Goal: Task Accomplishment & Management: Manage account settings

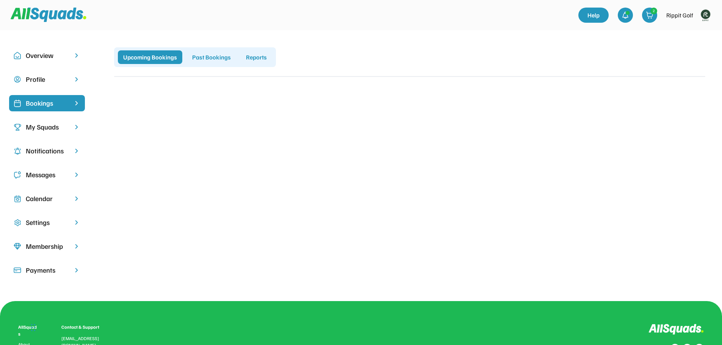
click at [702, 14] on img at bounding box center [705, 15] width 15 height 15
click at [688, 31] on link "Profile" at bounding box center [695, 33] width 45 height 15
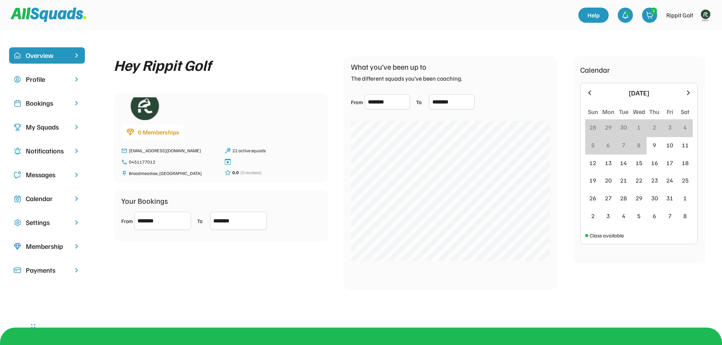
click at [41, 105] on div "Bookings" at bounding box center [47, 103] width 42 height 10
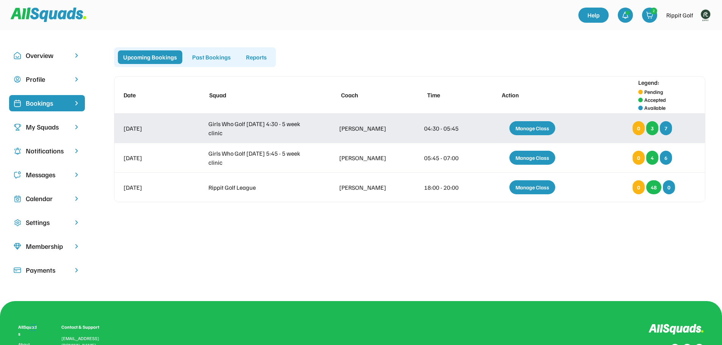
click at [269, 122] on div "Girls Who Golf Thursday 4:30 - 5 week clinic" at bounding box center [259, 128] width 103 height 18
click at [536, 125] on div "Manage Class" at bounding box center [532, 128] width 46 height 14
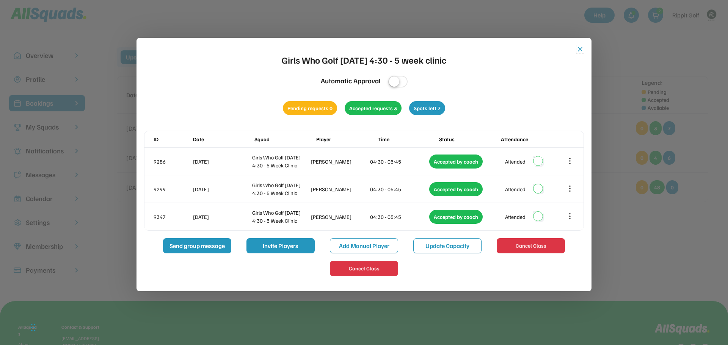
click at [580, 50] on button "close" at bounding box center [580, 49] width 8 height 8
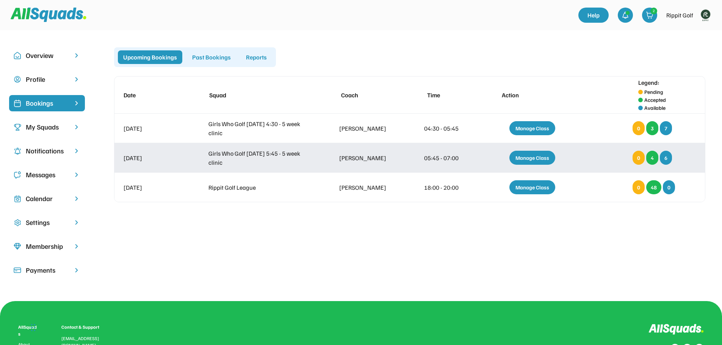
click at [532, 154] on div "Manage Class" at bounding box center [532, 158] width 46 height 14
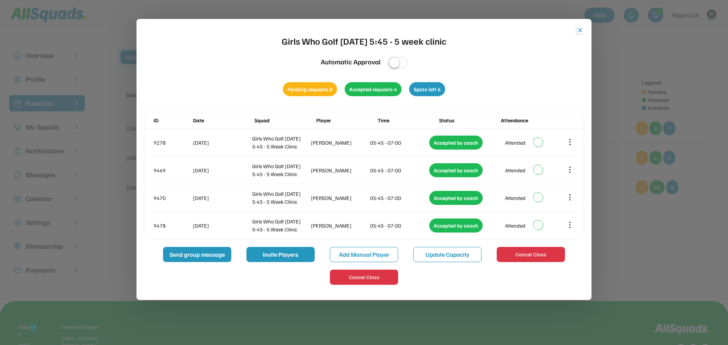
click at [581, 33] on button "close" at bounding box center [580, 31] width 8 height 8
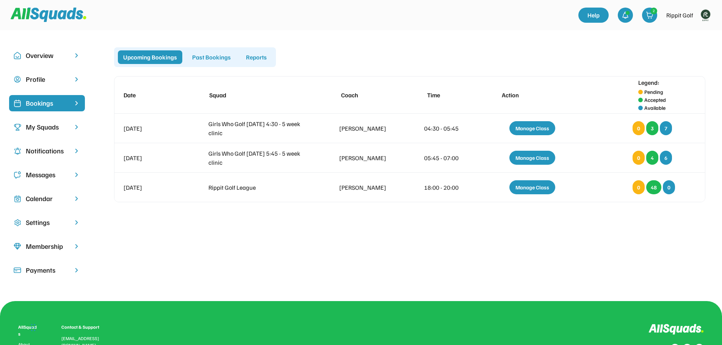
click at [44, 123] on div "My Squads" at bounding box center [47, 127] width 42 height 10
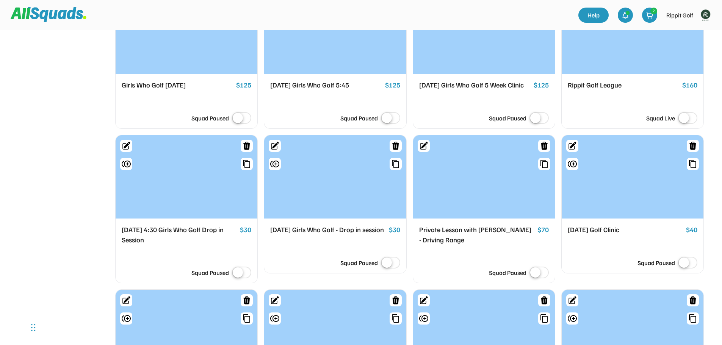
scroll to position [455, 0]
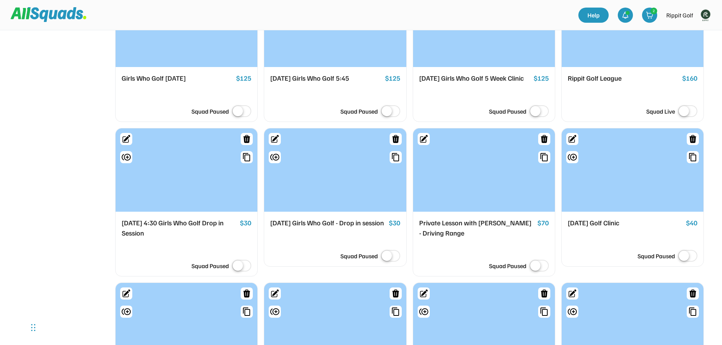
click at [175, 232] on div "Thursday 4:30 Girls Who Golf Drop in Session" at bounding box center [179, 228] width 115 height 20
